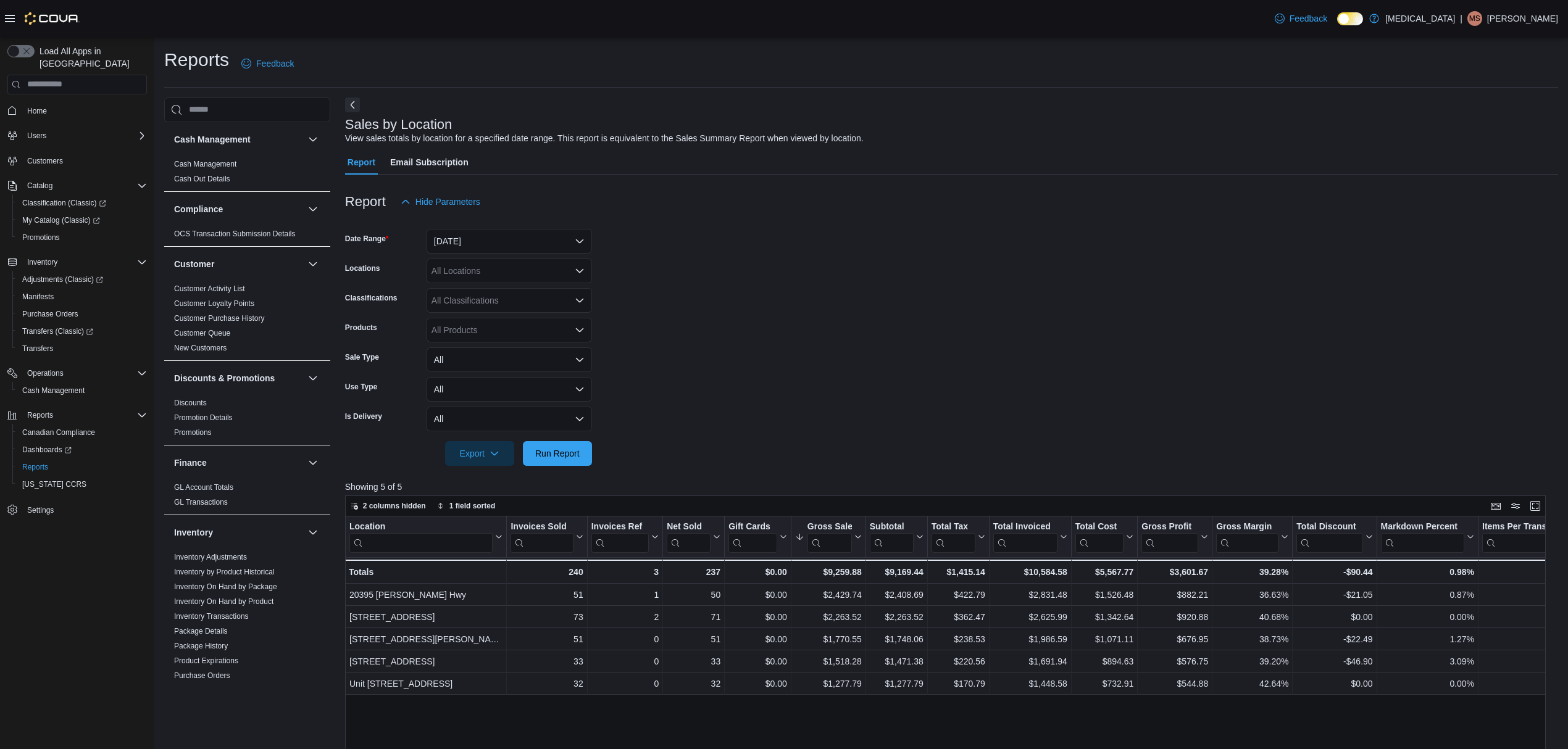
scroll to position [615, 0]
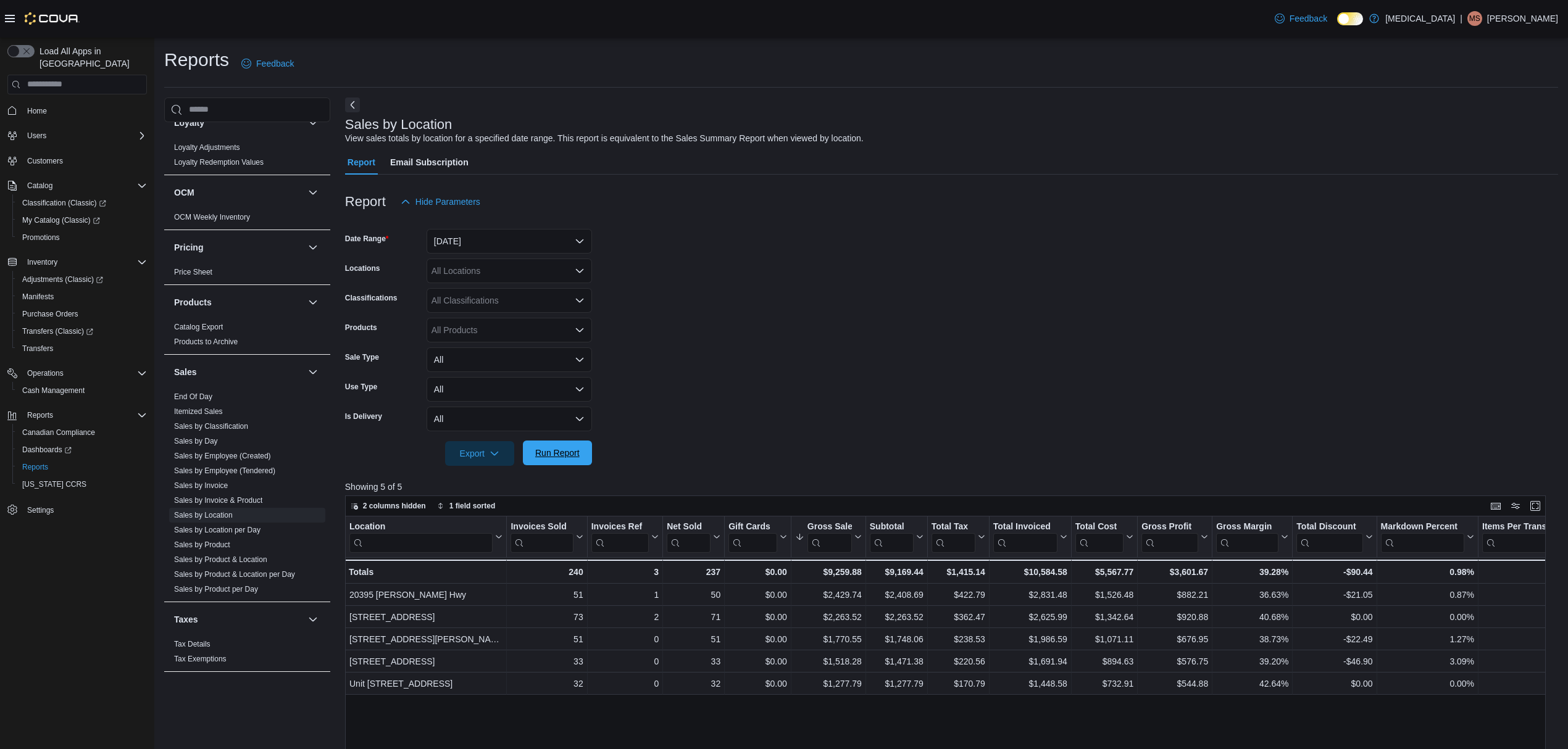
click at [579, 462] on span "Run Report" at bounding box center [557, 453] width 54 height 25
click at [532, 443] on span "Run Report" at bounding box center [557, 453] width 54 height 25
click at [578, 467] on div at bounding box center [952, 473] width 1213 height 15
click at [578, 455] on span "Run Report" at bounding box center [557, 453] width 45 height 12
click at [563, 454] on span "Run Report" at bounding box center [557, 453] width 45 height 12
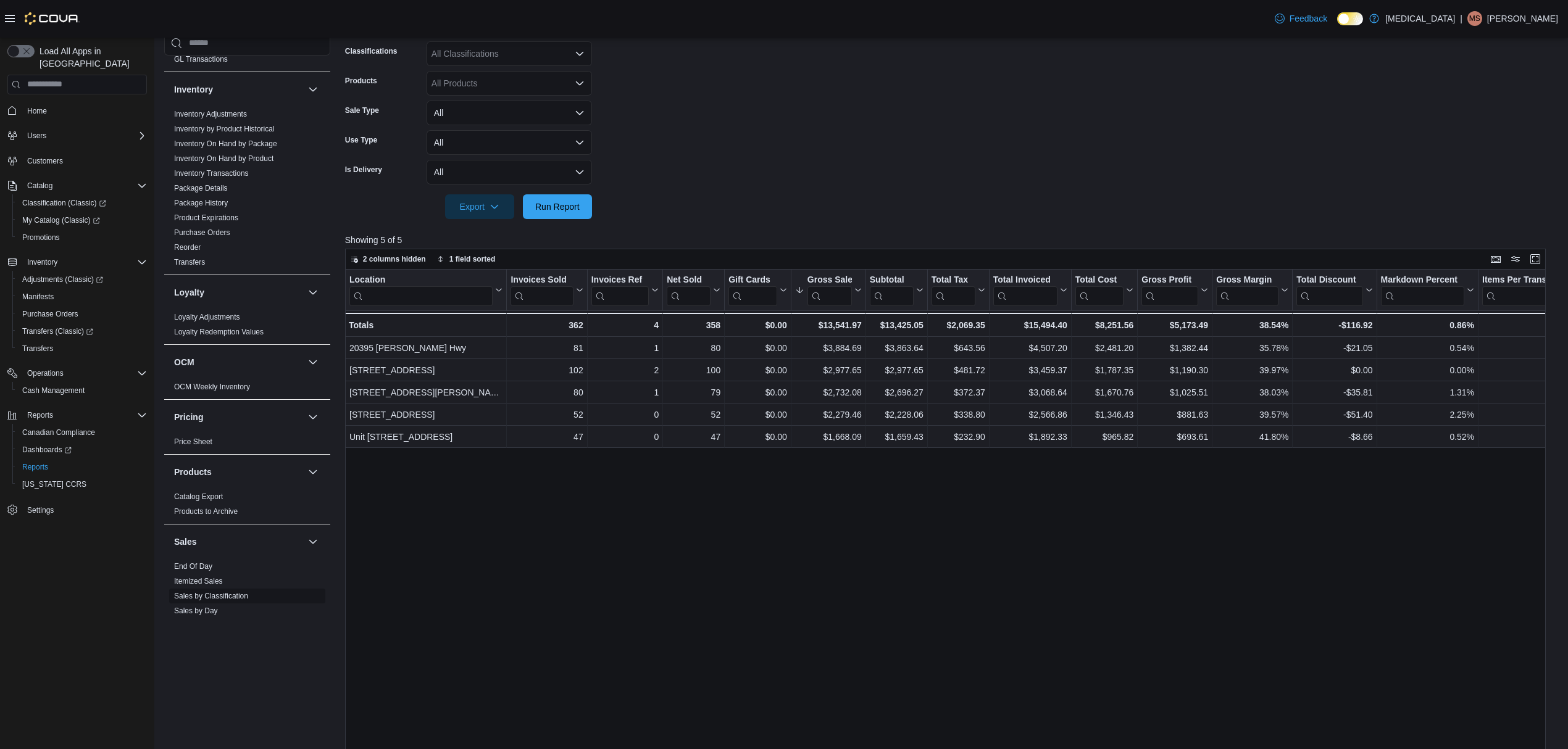
scroll to position [368, 0]
click at [244, 170] on link "Inventory On Hand by Product" at bounding box center [224, 166] width 99 height 8
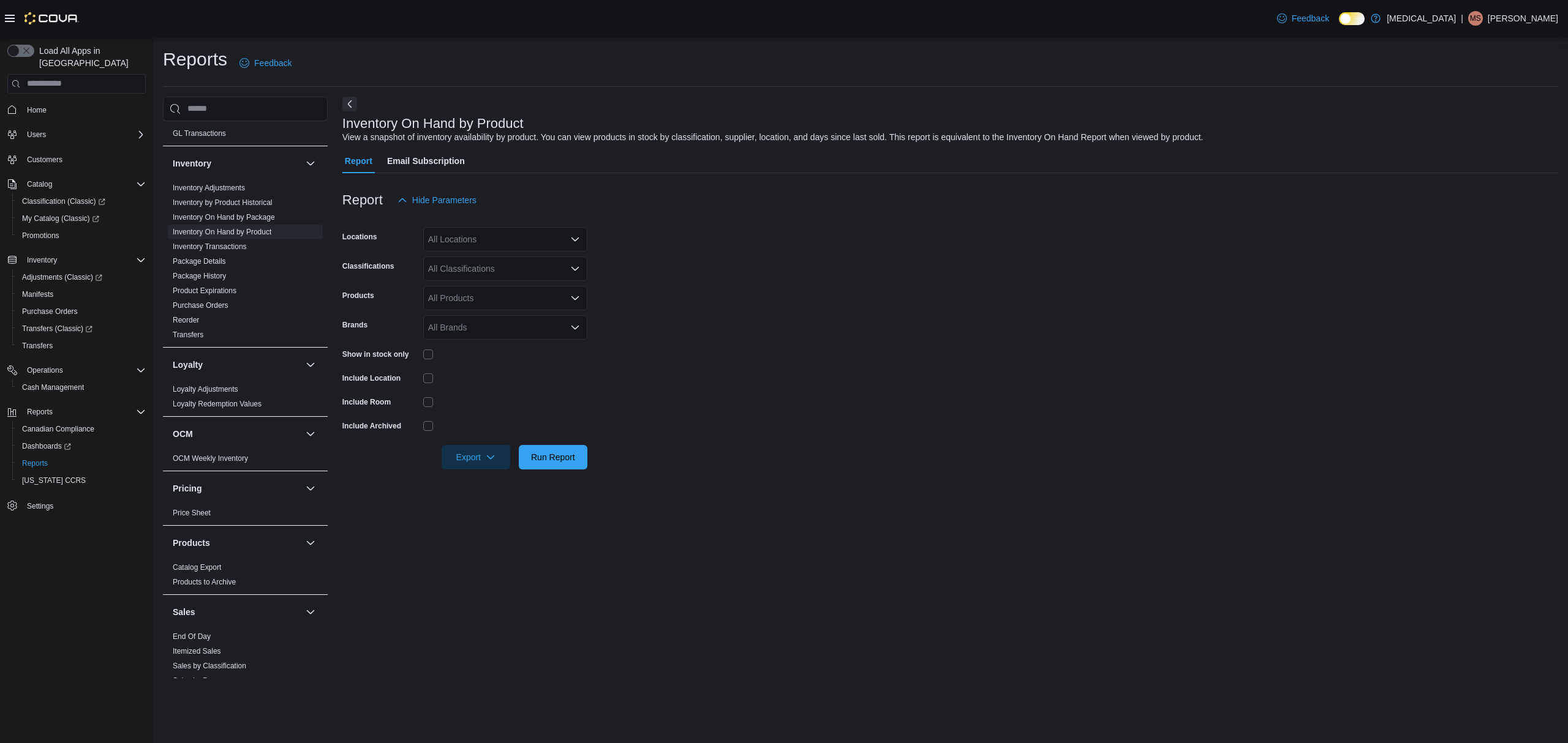
click at [487, 248] on div "All Locations" at bounding box center [505, 239] width 164 height 24
click at [480, 307] on span "[STREET_ADDRESS]" at bounding box center [492, 313] width 85 height 12
click at [839, 303] on form "Locations [STREET_ADDRESS] Selected. [STREET_ADDRESS] Press Backspace to delete…" at bounding box center [951, 341] width 1216 height 257
click at [551, 449] on span "Run Report" at bounding box center [553, 456] width 54 height 24
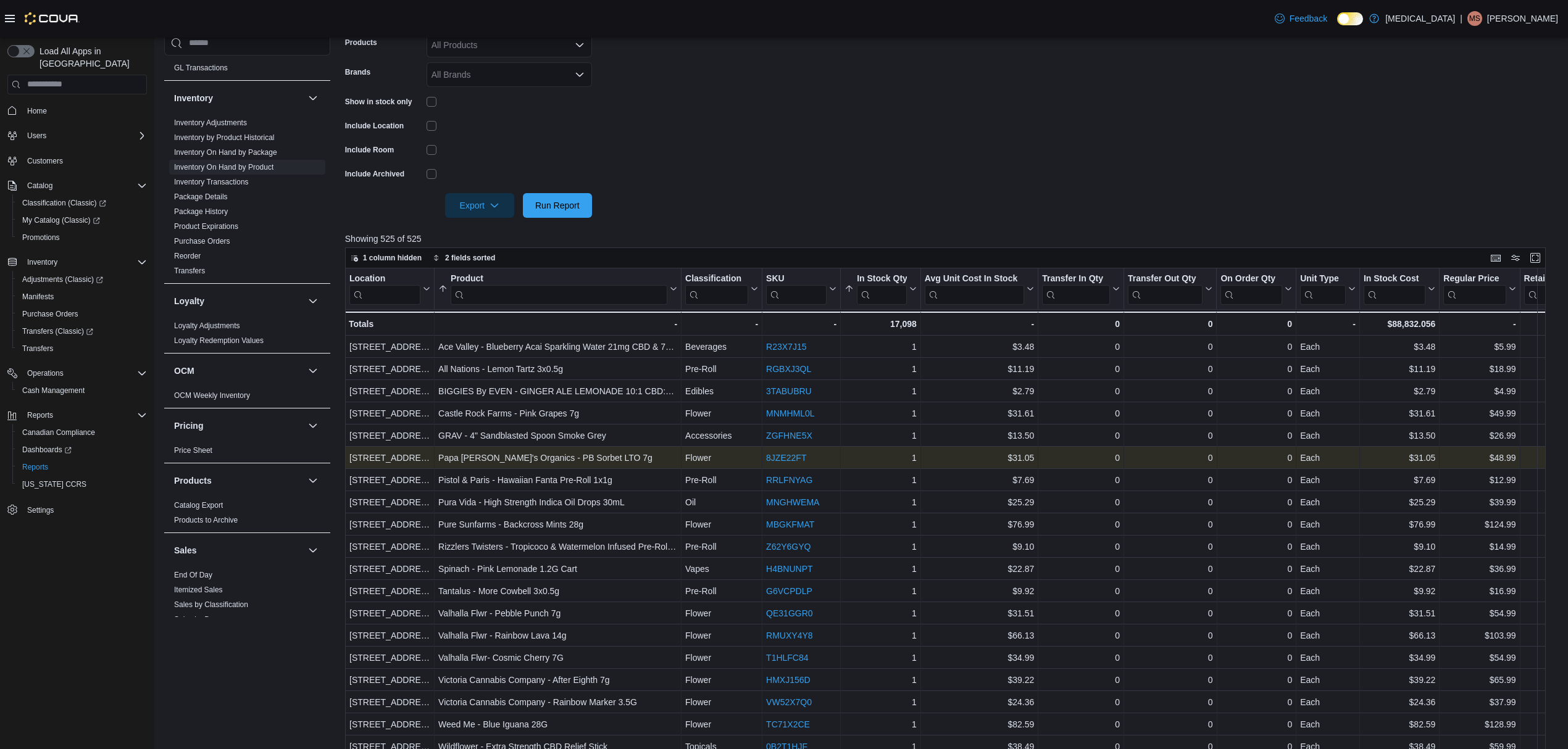
scroll to position [164, 0]
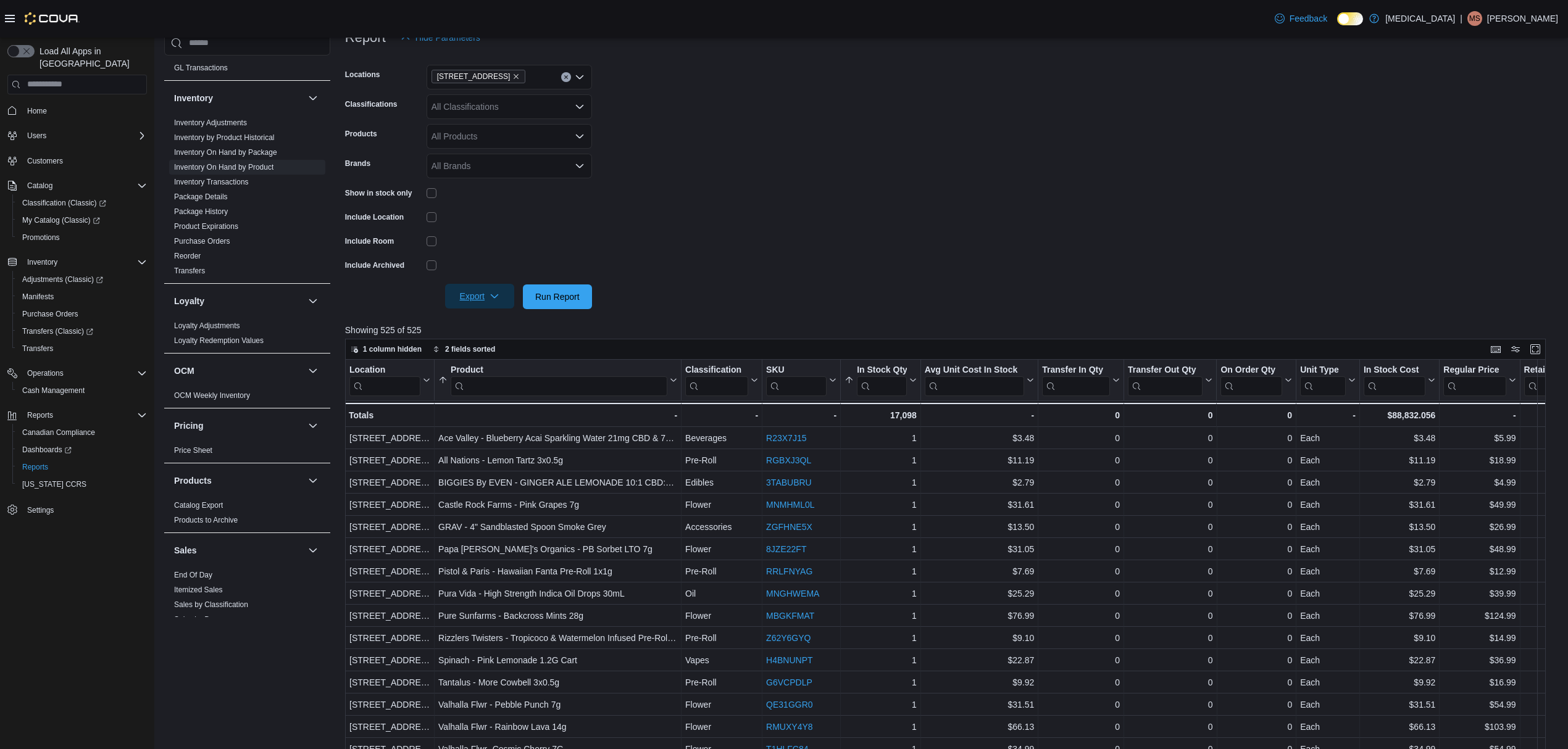
click at [482, 283] on form "Locations [STREET_ADDRESS] Classifications All Classifications Products All Pro…" at bounding box center [952, 180] width 1213 height 259
click at [490, 301] on span "Export" at bounding box center [479, 296] width 54 height 25
click at [491, 317] on span "Export to Excel" at bounding box center [482, 321] width 56 height 10
